Goal: Information Seeking & Learning: Find specific fact

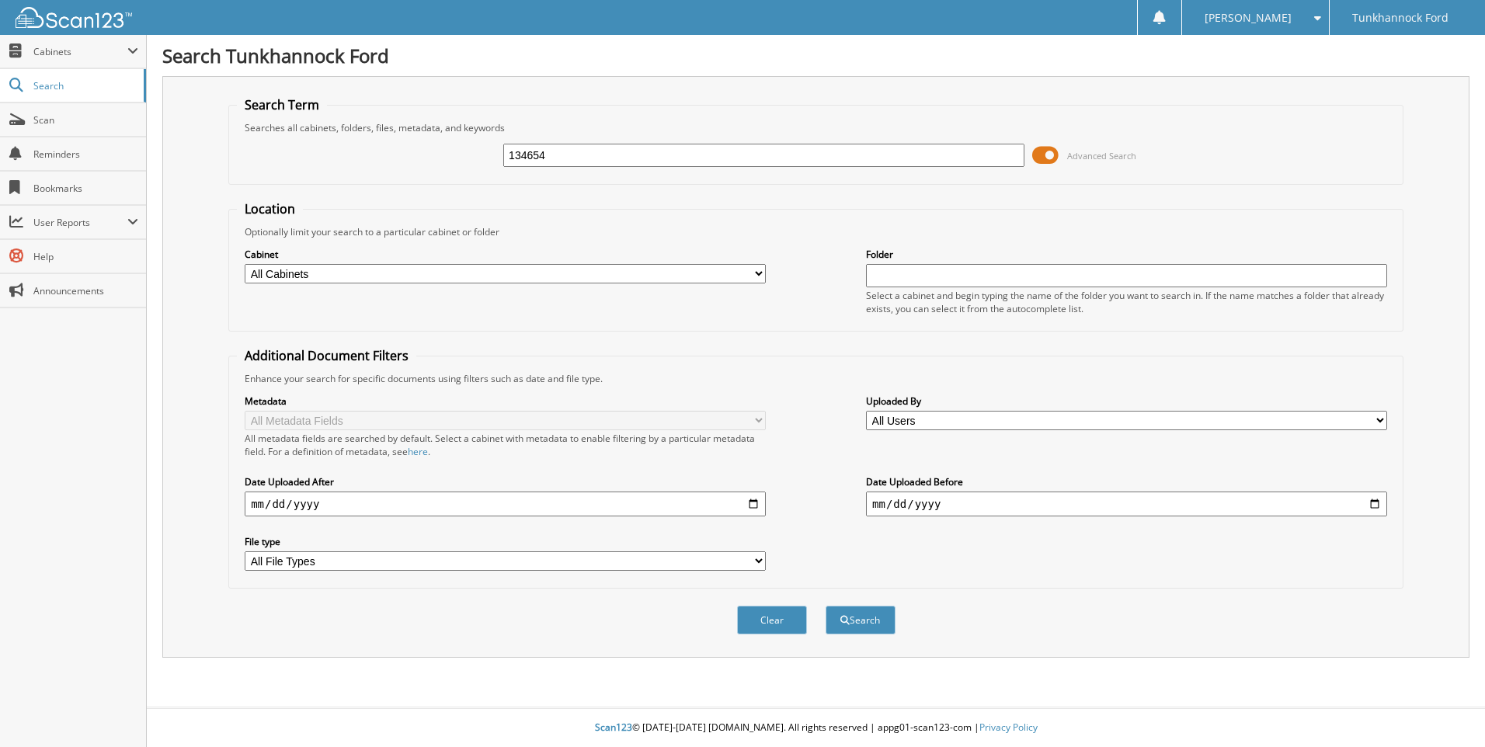
type input "134654"
click at [826, 606] on button "Search" at bounding box center [861, 620] width 70 height 29
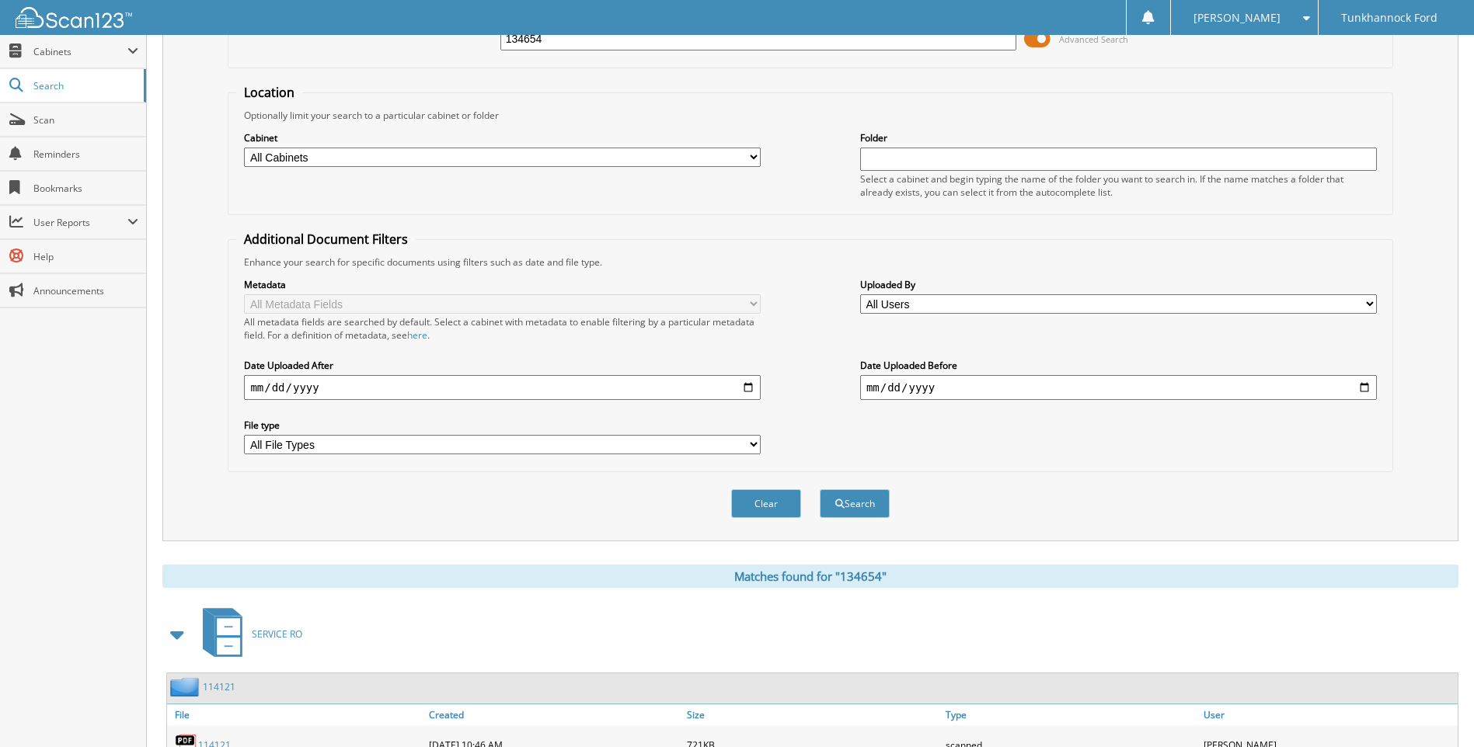
scroll to position [216, 0]
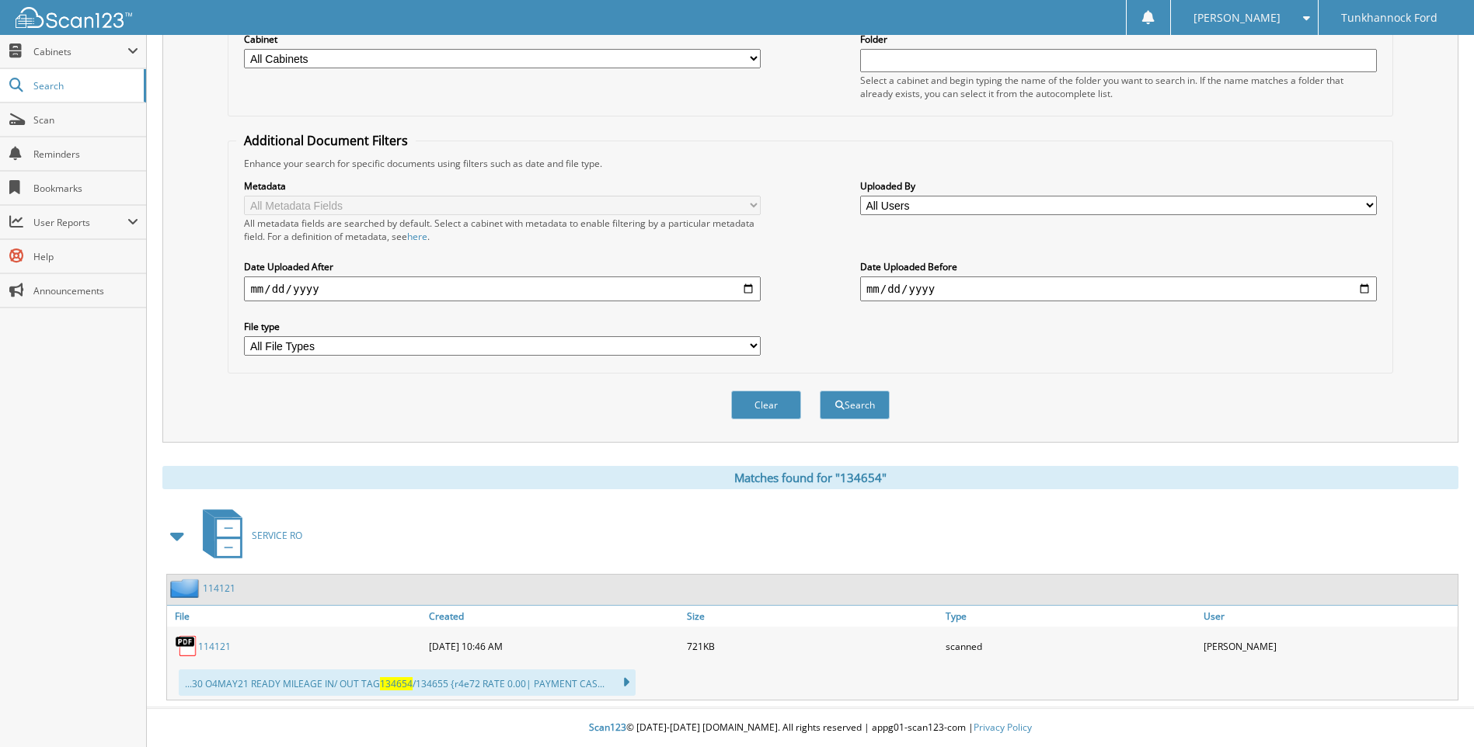
click at [204, 647] on link "114121" at bounding box center [214, 646] width 33 height 13
click at [211, 646] on link "114121" at bounding box center [214, 646] width 33 height 13
click at [213, 645] on link "114121" at bounding box center [214, 646] width 33 height 13
click at [228, 587] on link "114121" at bounding box center [219, 588] width 33 height 13
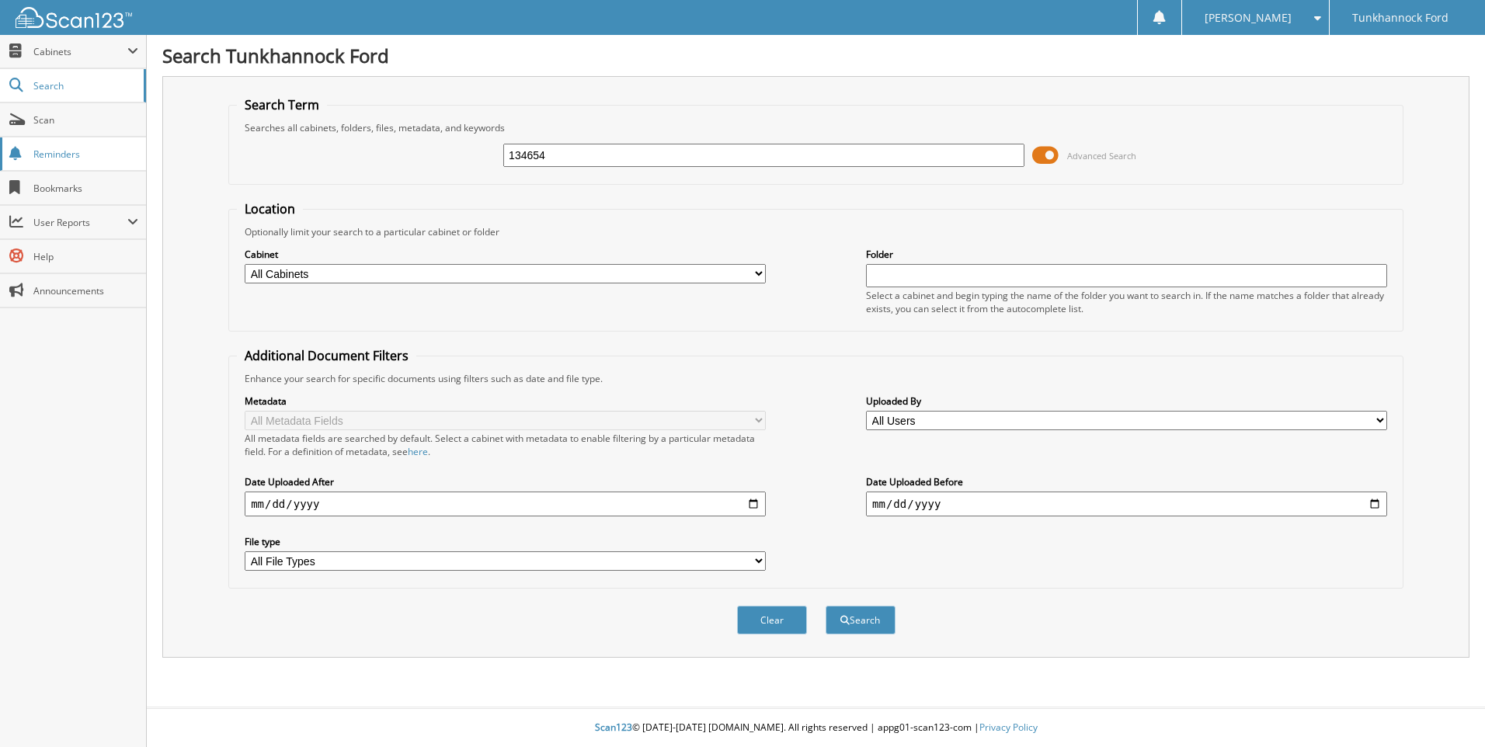
type input "134654"
click at [826, 606] on button "Search" at bounding box center [861, 620] width 70 height 29
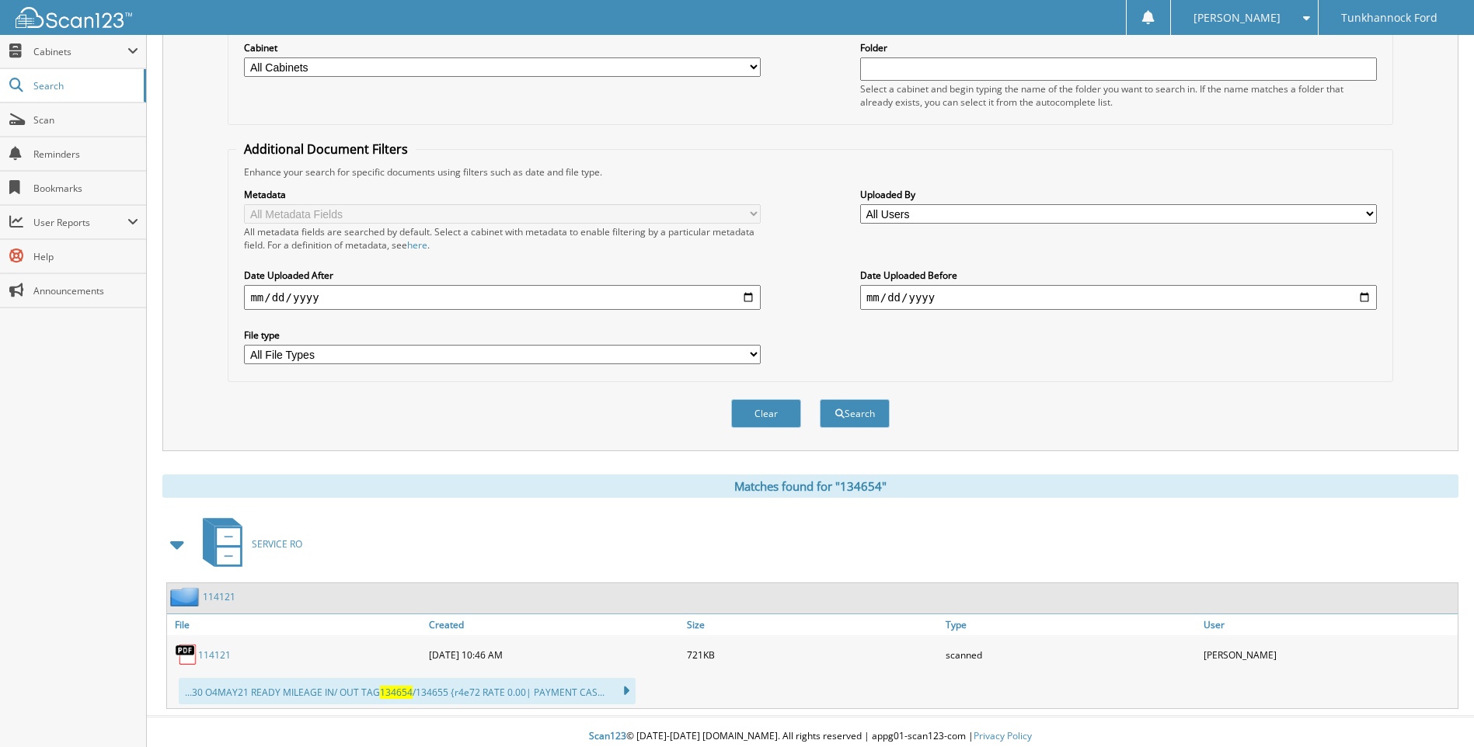
scroll to position [216, 0]
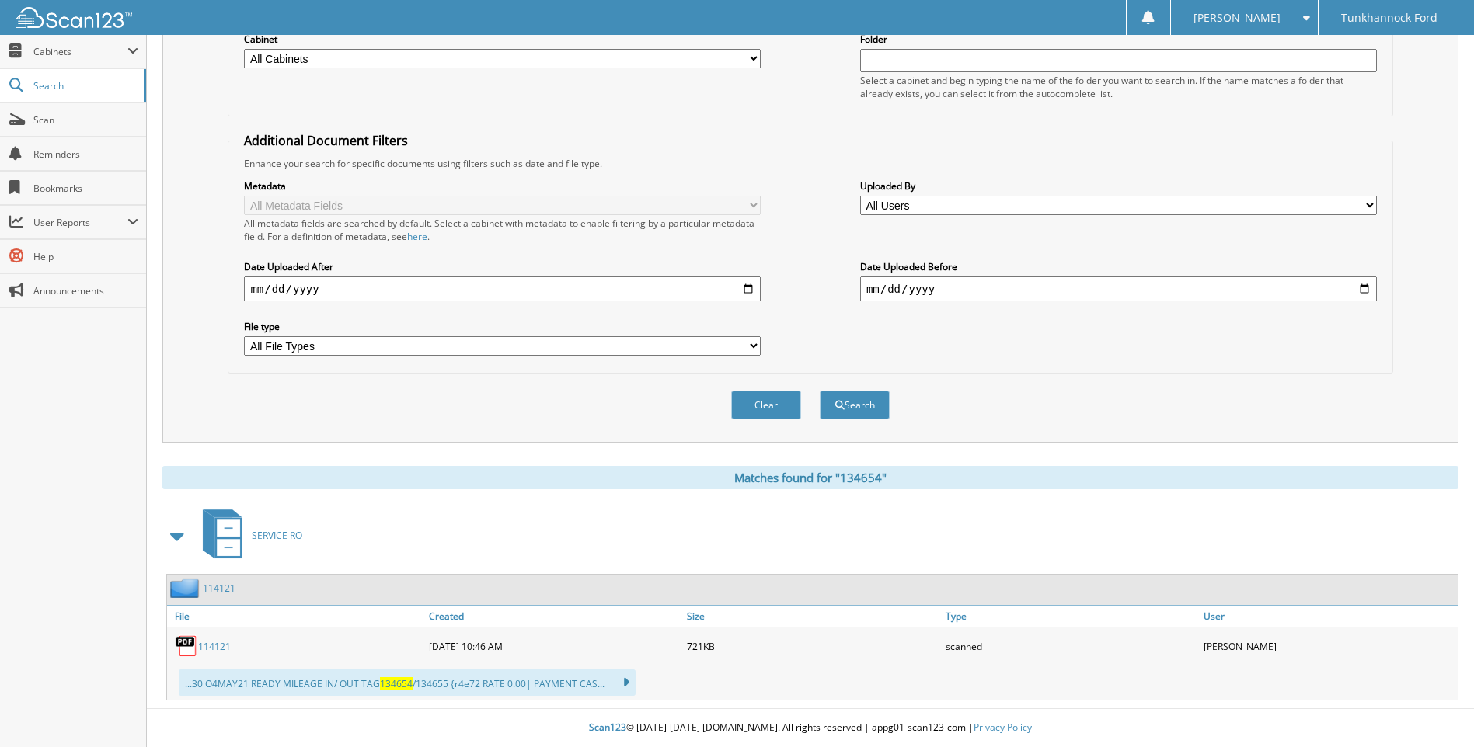
click at [622, 681] on icon at bounding box center [618, 683] width 23 height 22
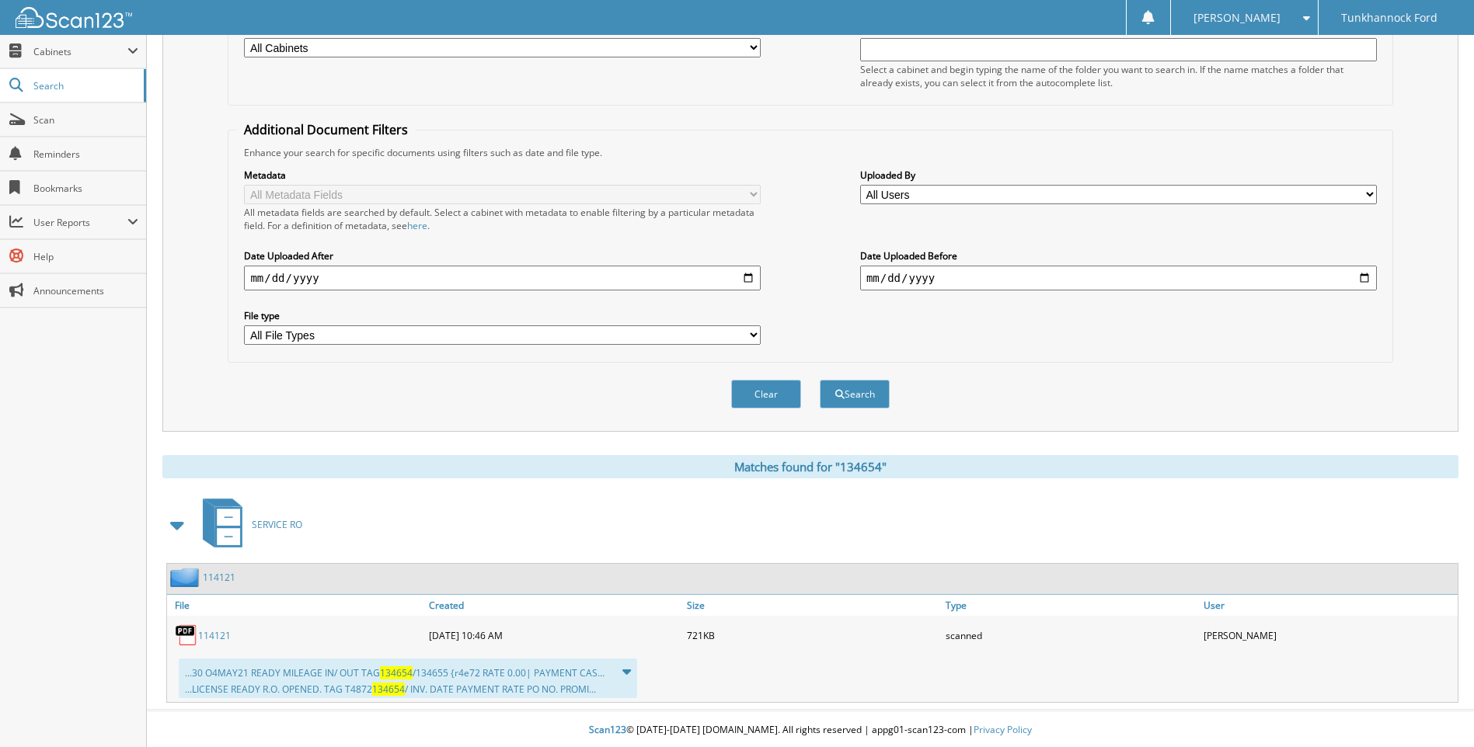
scroll to position [229, 0]
